Goal: Information Seeking & Learning: Learn about a topic

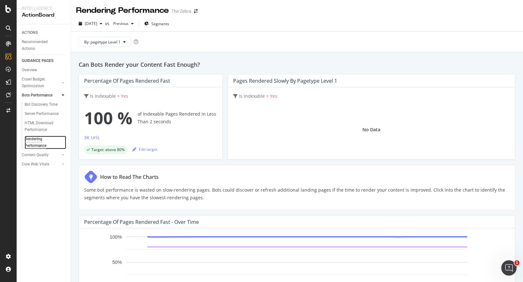
click at [36, 143] on div "Rendering Performance" at bounding box center [43, 142] width 36 height 13
click at [50, 155] on link "Content Quality" at bounding box center [41, 155] width 38 height 7
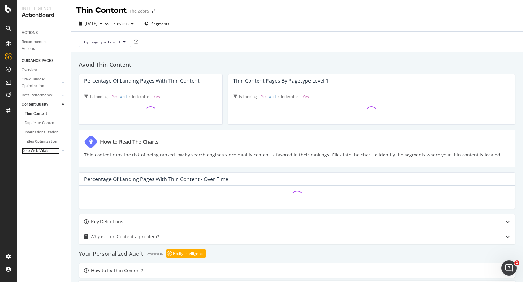
click at [51, 153] on link "Core Web Vitals" at bounding box center [41, 151] width 38 height 7
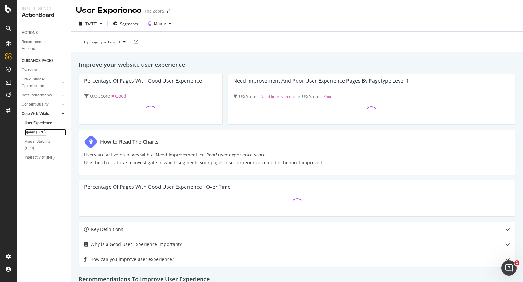
click at [36, 132] on div "Speed (LCP)" at bounding box center [35, 132] width 21 height 7
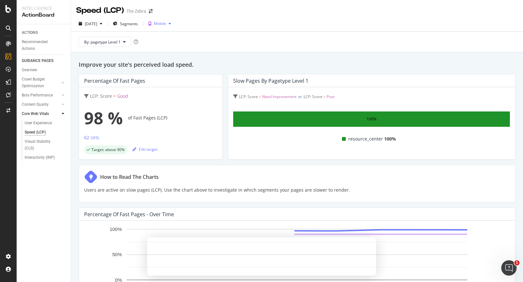
click at [166, 24] on div "Mobile" at bounding box center [160, 24] width 12 height 4
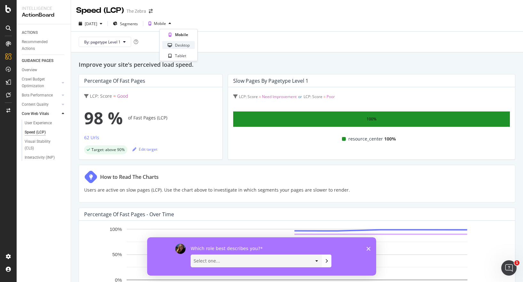
click at [175, 43] on div "Desktop" at bounding box center [182, 45] width 15 height 5
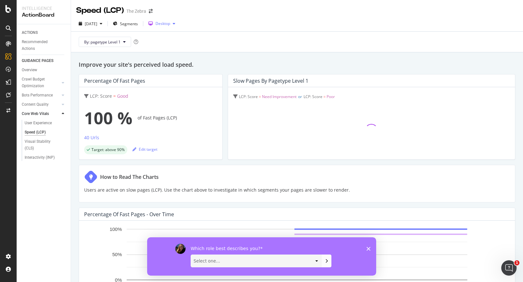
click at [170, 22] on div "Desktop" at bounding box center [162, 24] width 15 height 4
click at [176, 38] on div "Mobile" at bounding box center [179, 35] width 34 height 8
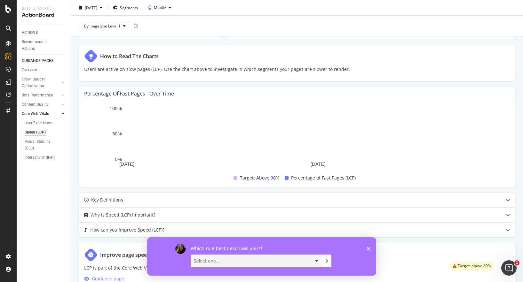
scroll to position [140, 0]
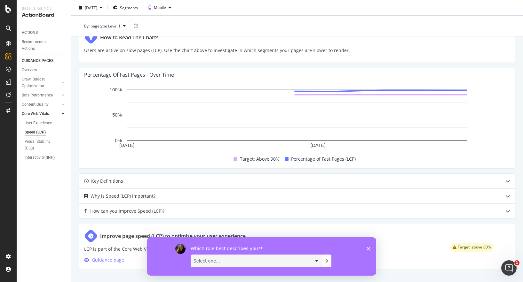
click at [366, 249] on icon "Close survey" at bounding box center [368, 249] width 4 height 4
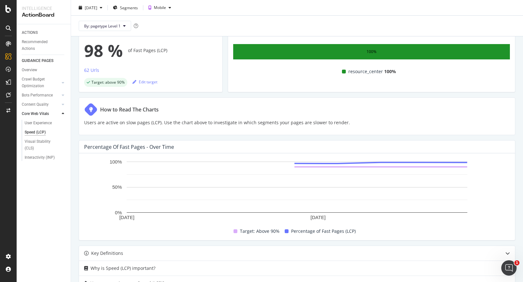
scroll to position [25, 0]
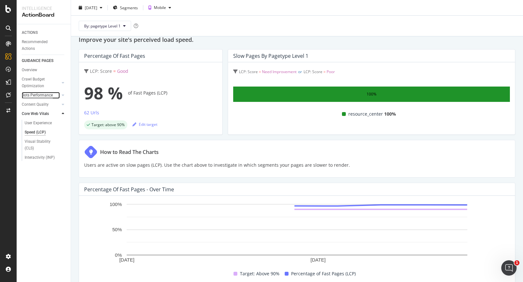
click at [31, 94] on div "Bots Performance" at bounding box center [37, 95] width 31 height 7
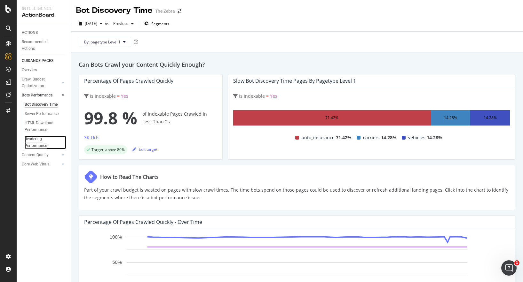
click at [30, 136] on div "Rendering Performance" at bounding box center [43, 142] width 36 height 13
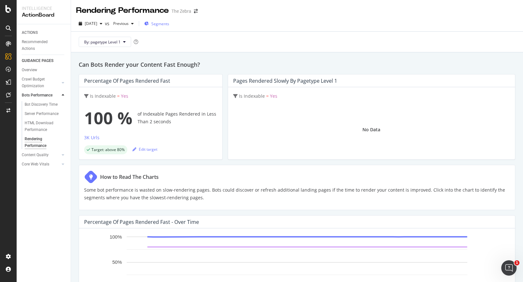
click at [169, 23] on span "Segments" at bounding box center [160, 23] width 18 height 5
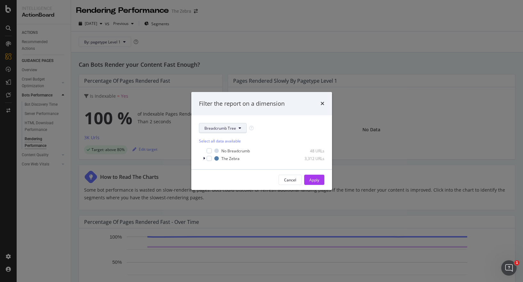
click at [232, 129] on span "Breadcrumb Tree" at bounding box center [220, 128] width 32 height 5
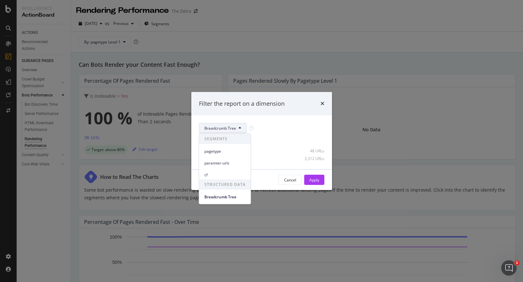
click at [282, 130] on div "Breadcrumb Tree" at bounding box center [261, 128] width 125 height 10
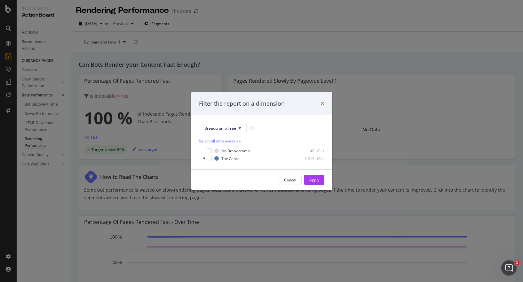
click at [322, 101] on icon "times" at bounding box center [322, 103] width 4 height 5
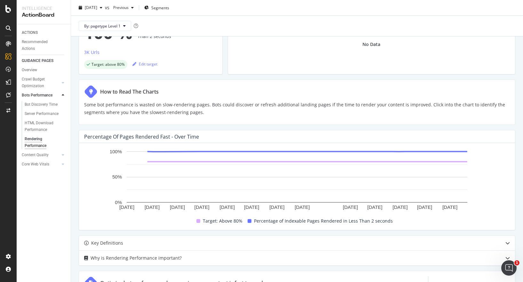
scroll to position [133, 0]
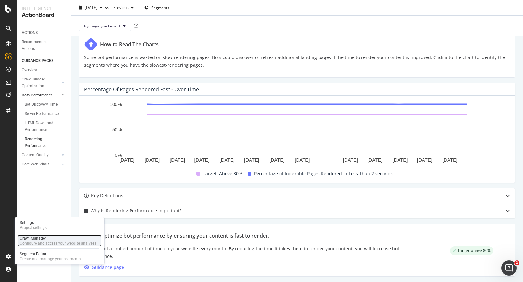
click at [33, 244] on div "Configure and access your website analyses" at bounding box center [58, 243] width 76 height 5
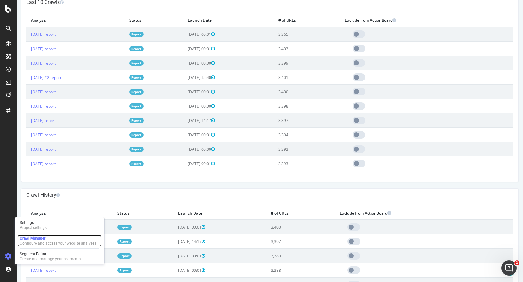
scroll to position [232, 0]
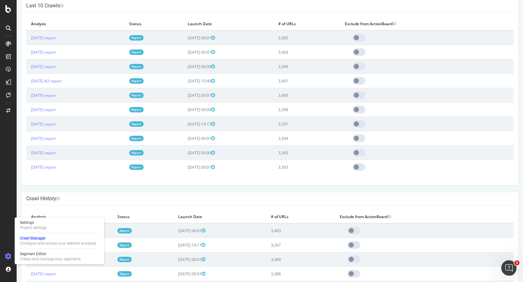
click at [123, 148] on td "2025 Jul. 18th report" at bounding box center [75, 153] width 98 height 14
click at [116, 204] on div "Crawl History" at bounding box center [269, 198] width 496 height 13
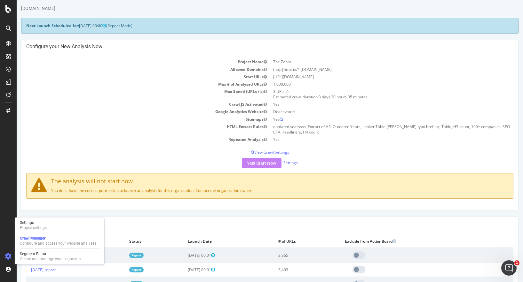
scroll to position [0, 0]
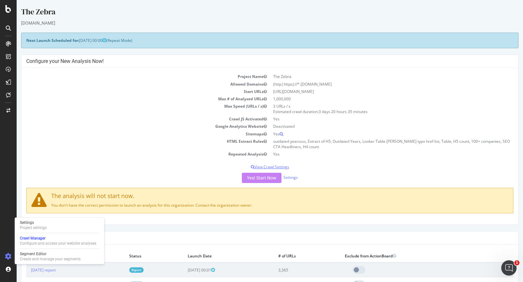
click at [271, 166] on p "View Crawl Settings" at bounding box center [269, 166] width 487 height 5
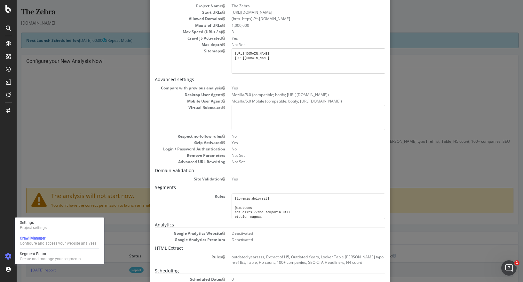
scroll to position [39, 0]
click at [274, 103] on dd "Mozilla/5.0 Mobile (compatible; botify; http://botify.com)" at bounding box center [307, 100] width 153 height 5
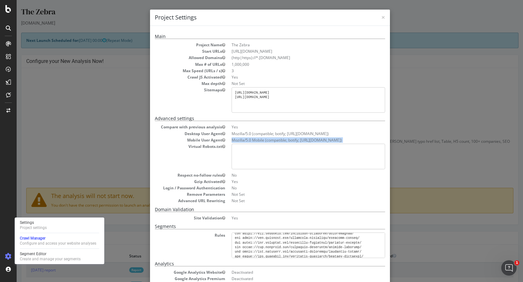
scroll to position [1, 0]
click at [285, 92] on pre "https://www.thezebra.com/insurance-news/sitemap_index.xml https://www.thezebra.…" at bounding box center [307, 100] width 153 height 26
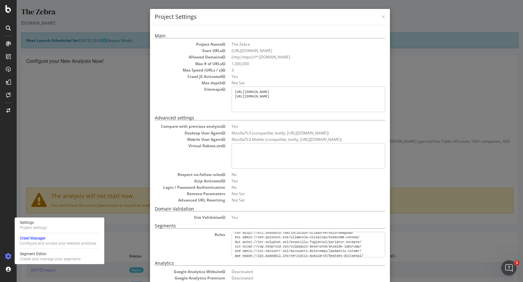
click at [285, 92] on pre "https://www.thezebra.com/insurance-news/sitemap_index.xml https://www.thezebra.…" at bounding box center [307, 100] width 153 height 26
click at [280, 97] on pre "https://www.thezebra.com/insurance-news/sitemap_index.xml https://www.thezebra.…" at bounding box center [307, 100] width 153 height 26
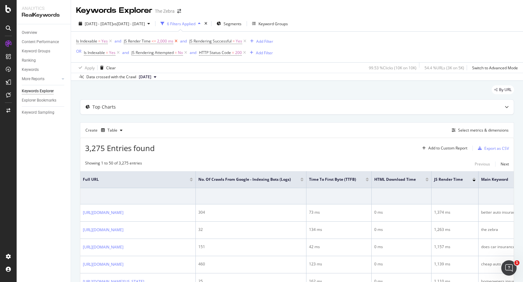
click at [176, 41] on icon at bounding box center [175, 41] width 5 height 6
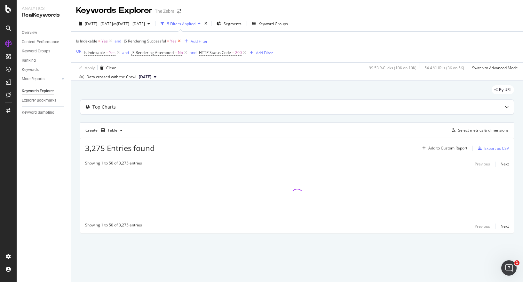
click at [179, 41] on icon at bounding box center [178, 41] width 5 height 6
click at [110, 41] on icon at bounding box center [110, 41] width 5 height 6
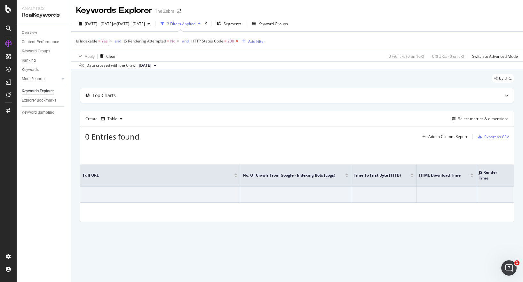
click at [236, 41] on icon at bounding box center [236, 41] width 5 height 6
click at [110, 42] on icon at bounding box center [110, 41] width 5 height 6
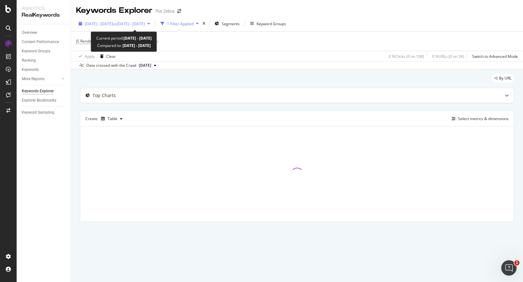
click at [152, 23] on div "button" at bounding box center [149, 24] width 8 height 4
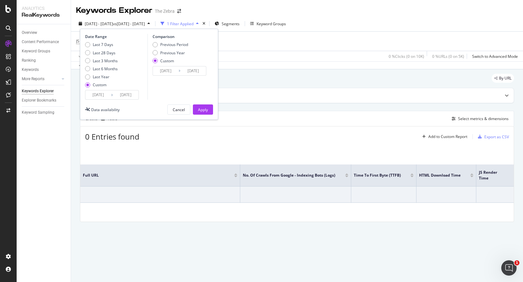
click at [241, 38] on div "JS Rendering Attempted = No Add Filter" at bounding box center [296, 41] width 441 height 19
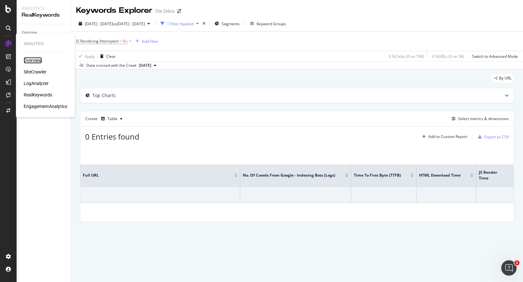
click at [28, 58] on div "Overview" at bounding box center [33, 60] width 18 height 6
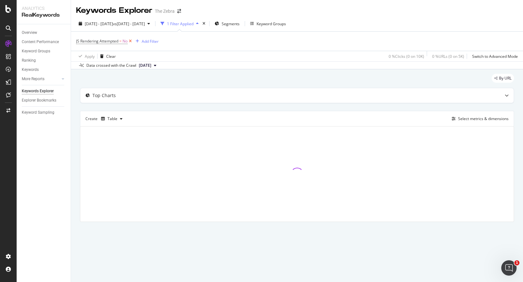
click at [130, 41] on icon at bounding box center [130, 41] width 5 height 6
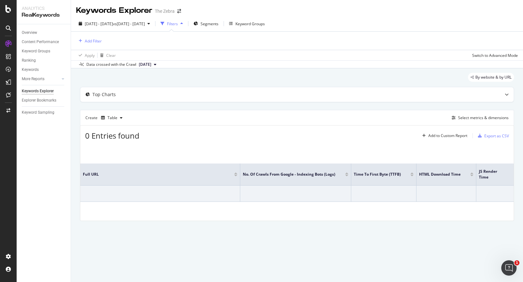
click at [178, 75] on div "By website & by URL" at bounding box center [297, 80] width 434 height 14
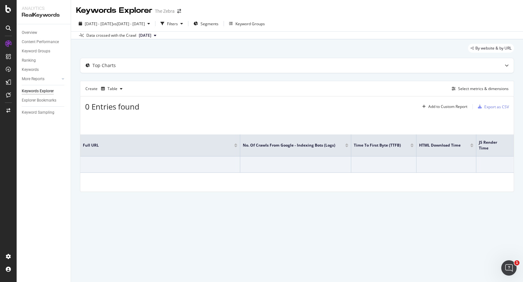
click at [156, 34] on icon at bounding box center [155, 36] width 3 height 4
click at [178, 25] on div "Filters" at bounding box center [172, 23] width 11 height 5
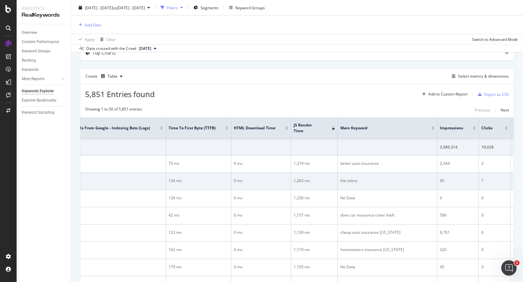
scroll to position [0, 191]
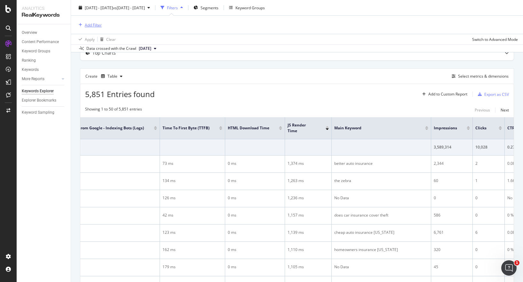
click at [89, 25] on div "Add Filter" at bounding box center [93, 24] width 17 height 5
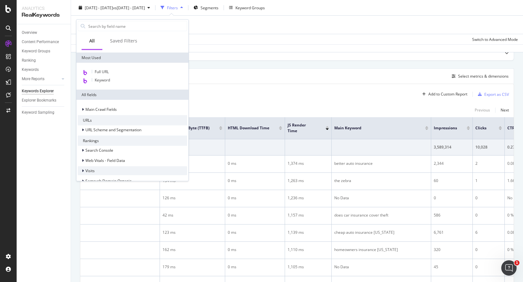
scroll to position [0, 0]
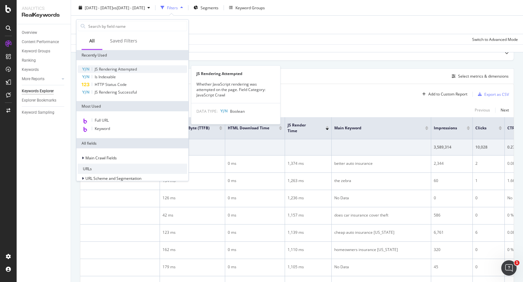
click at [105, 71] on span "JS Rendering Attempted" at bounding box center [116, 68] width 42 height 5
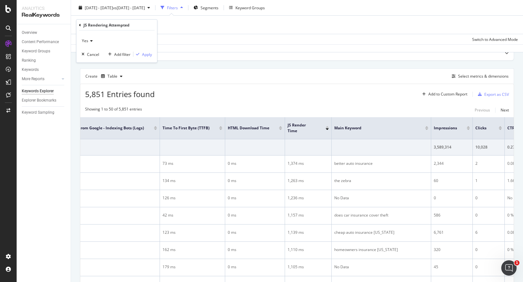
click at [92, 42] on icon at bounding box center [90, 41] width 4 height 4
click at [90, 64] on div "No" at bounding box center [117, 62] width 68 height 8
click at [90, 41] on icon at bounding box center [89, 41] width 4 height 4
click at [90, 51] on div "Yes" at bounding box center [117, 54] width 68 height 8
click at [146, 56] on div "Apply" at bounding box center [147, 53] width 10 height 5
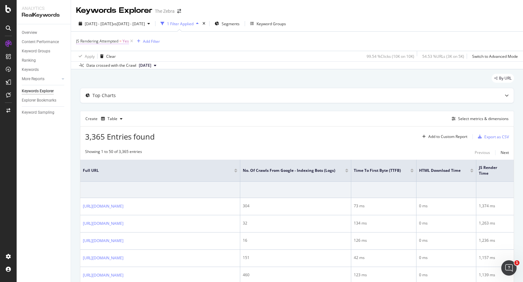
click at [123, 42] on span "Yes" at bounding box center [125, 41] width 6 height 9
click at [89, 56] on icon at bounding box center [90, 57] width 4 height 4
click at [110, 58] on div "Yes" at bounding box center [117, 56] width 70 height 10
click at [89, 69] on div "Cancel" at bounding box center [93, 69] width 12 height 5
click at [145, 40] on div "Add Filter" at bounding box center [151, 41] width 17 height 5
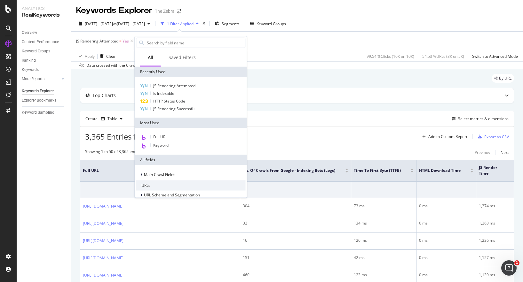
click at [124, 39] on span "Yes" at bounding box center [125, 41] width 6 height 9
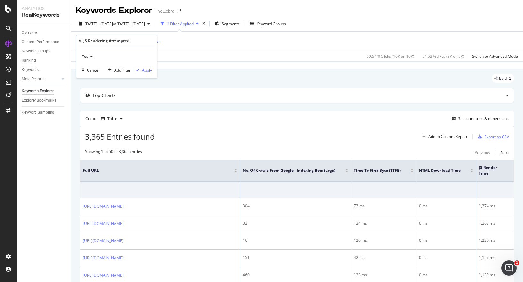
click at [89, 57] on icon at bounding box center [90, 57] width 4 height 4
click at [89, 77] on span "No" at bounding box center [87, 77] width 5 height 5
click at [146, 70] on div "Apply" at bounding box center [147, 69] width 10 height 5
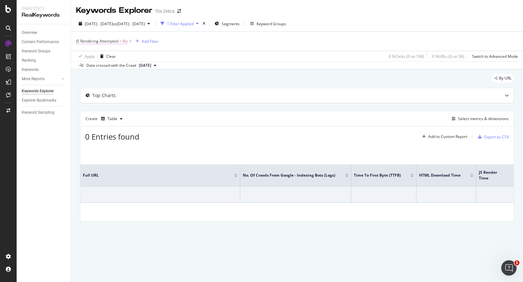
click at [121, 40] on span "=" at bounding box center [120, 40] width 2 height 5
click at [89, 56] on icon at bounding box center [89, 57] width 4 height 4
click at [92, 66] on div "Yes" at bounding box center [117, 70] width 68 height 8
click at [146, 72] on div "Apply" at bounding box center [147, 69] width 10 height 5
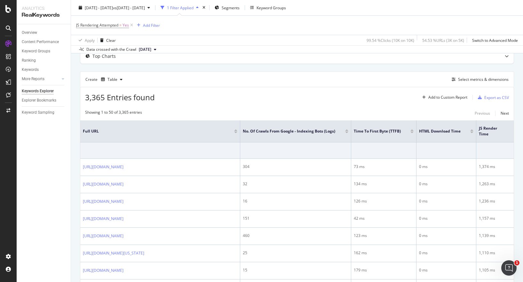
scroll to position [5, 0]
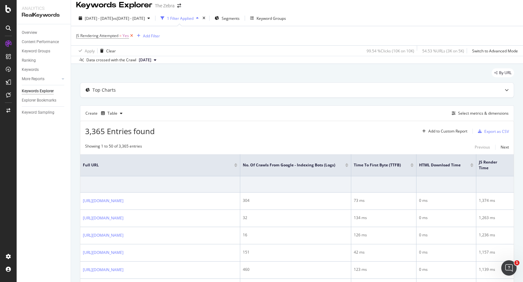
click at [132, 36] on icon at bounding box center [131, 36] width 5 height 6
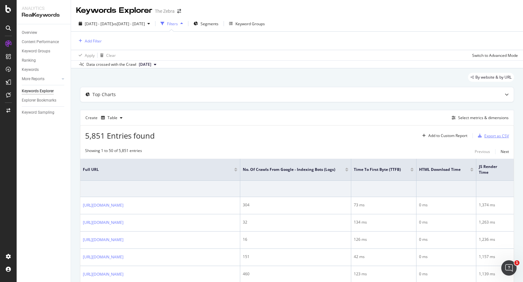
click at [487, 137] on div "Export as CSV" at bounding box center [496, 135] width 25 height 5
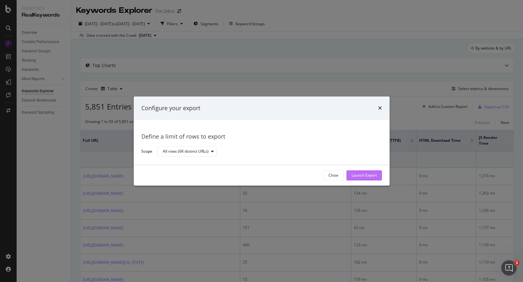
click at [357, 176] on div "Launch Export" at bounding box center [363, 175] width 25 height 5
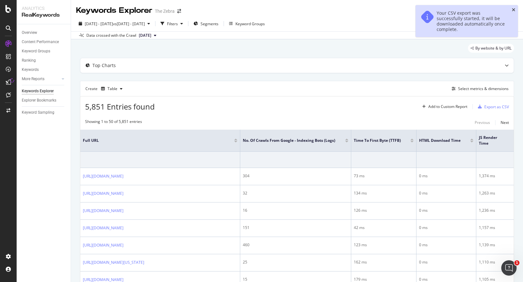
click at [514, 11] on icon "close toast" at bounding box center [513, 10] width 4 height 4
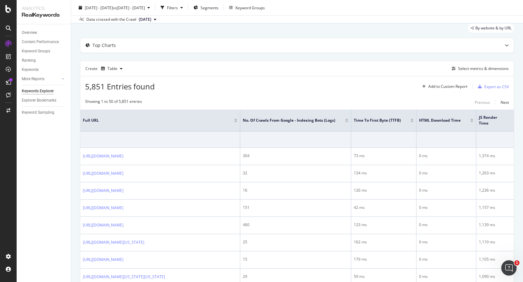
scroll to position [13, 0]
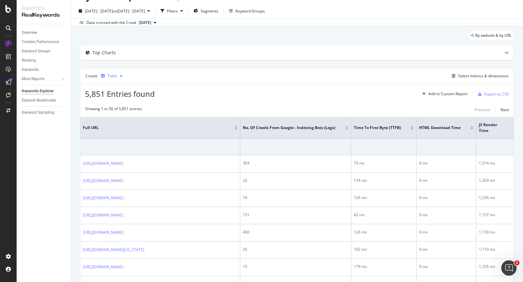
click at [119, 72] on div "Table" at bounding box center [111, 76] width 27 height 10
